Goal: Task Accomplishment & Management: Use online tool/utility

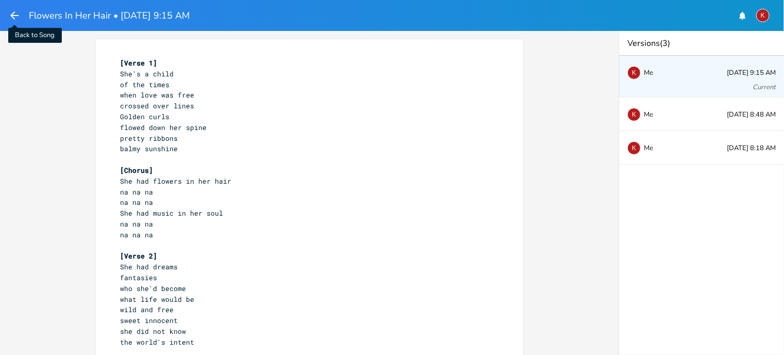
click at [14, 13] on icon "button" at bounding box center [14, 15] width 12 height 12
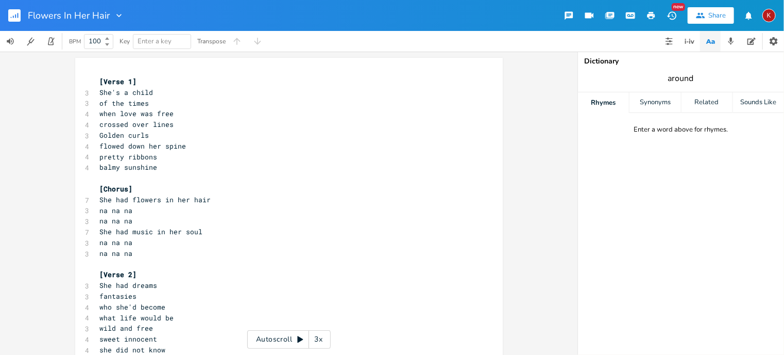
type input "around]"
click at [731, 78] on span "around]" at bounding box center [681, 78] width 206 height 19
type input "a"
type input "around"
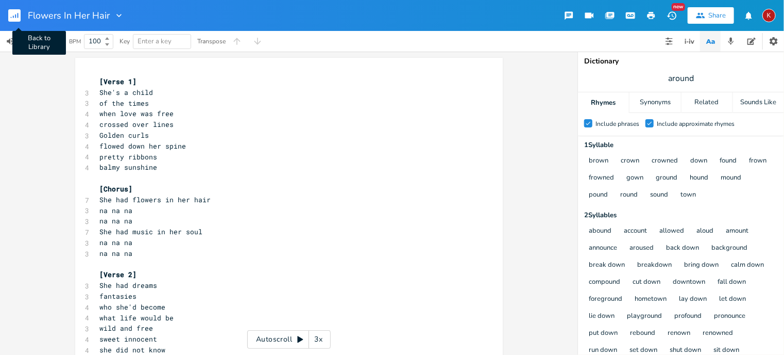
click at [14, 15] on rect "button" at bounding box center [14, 15] width 12 height 12
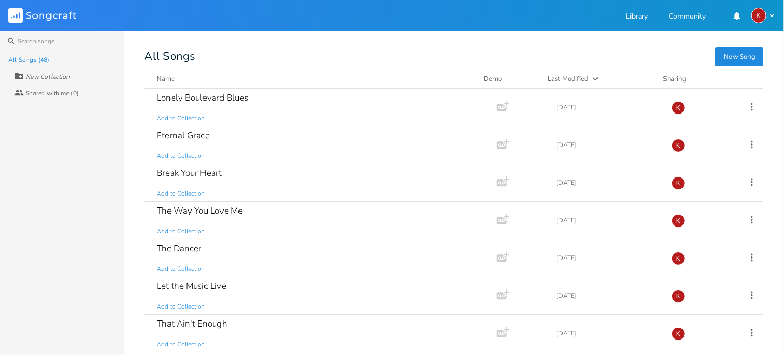
click at [14, 15] on rect at bounding box center [15, 15] width 14 height 14
